Goal: Find specific page/section: Find specific page/section

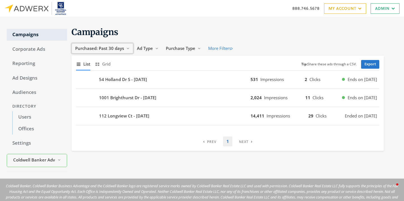
click at [121, 48] on span "Purchased: Past 30 days" at bounding box center [99, 48] width 49 height 6
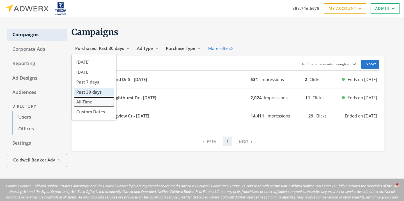
click at [85, 102] on span "All Time" at bounding box center [84, 102] width 16 height 6
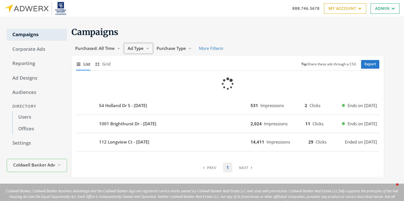
click at [143, 49] on span "Ad Type" at bounding box center [136, 48] width 16 height 6
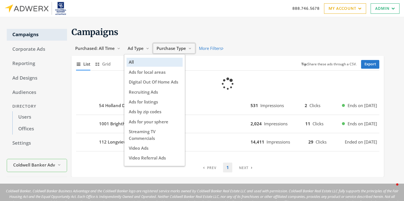
click at [165, 51] on span "Purchase Type" at bounding box center [171, 48] width 29 height 6
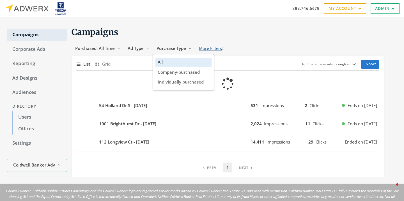
click at [220, 47] on button "More Filters" at bounding box center [211, 48] width 32 height 10
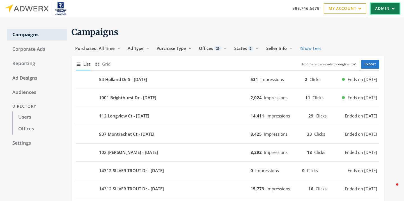
click at [381, 8] on link "Admin" at bounding box center [385, 8] width 29 height 10
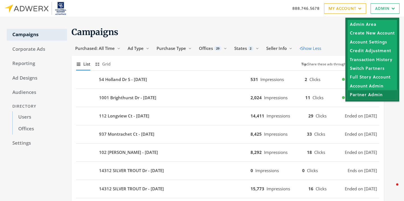
click at [357, 97] on link "Partner Admin" at bounding box center [372, 94] width 49 height 9
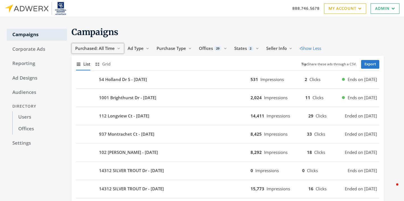
click at [115, 51] on button "Purchased: All Time Reveal list of Purchased: All Time" at bounding box center [98, 48] width 53 height 10
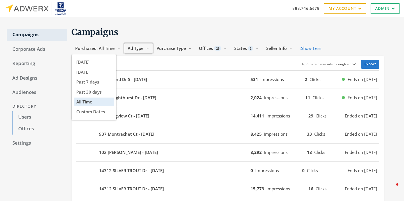
click at [137, 51] on span "Ad Type" at bounding box center [136, 48] width 16 height 6
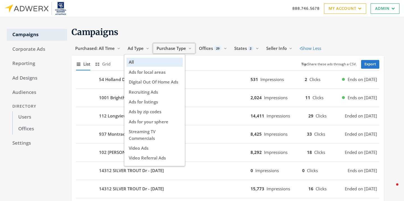
click at [170, 49] on span "Purchase Type" at bounding box center [171, 48] width 29 height 6
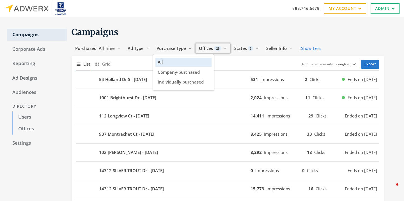
click at [225, 50] on button "Offices 29 Reveal list of [object Object]" at bounding box center [212, 48] width 35 height 10
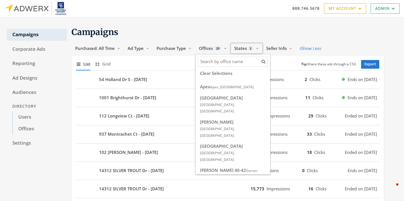
click at [250, 48] on span "2" at bounding box center [251, 48] width 6 height 5
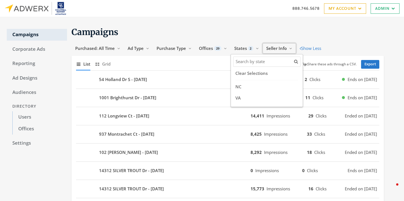
click at [275, 49] on span "Seller Info" at bounding box center [276, 48] width 20 height 6
